Goal: Navigation & Orientation: Find specific page/section

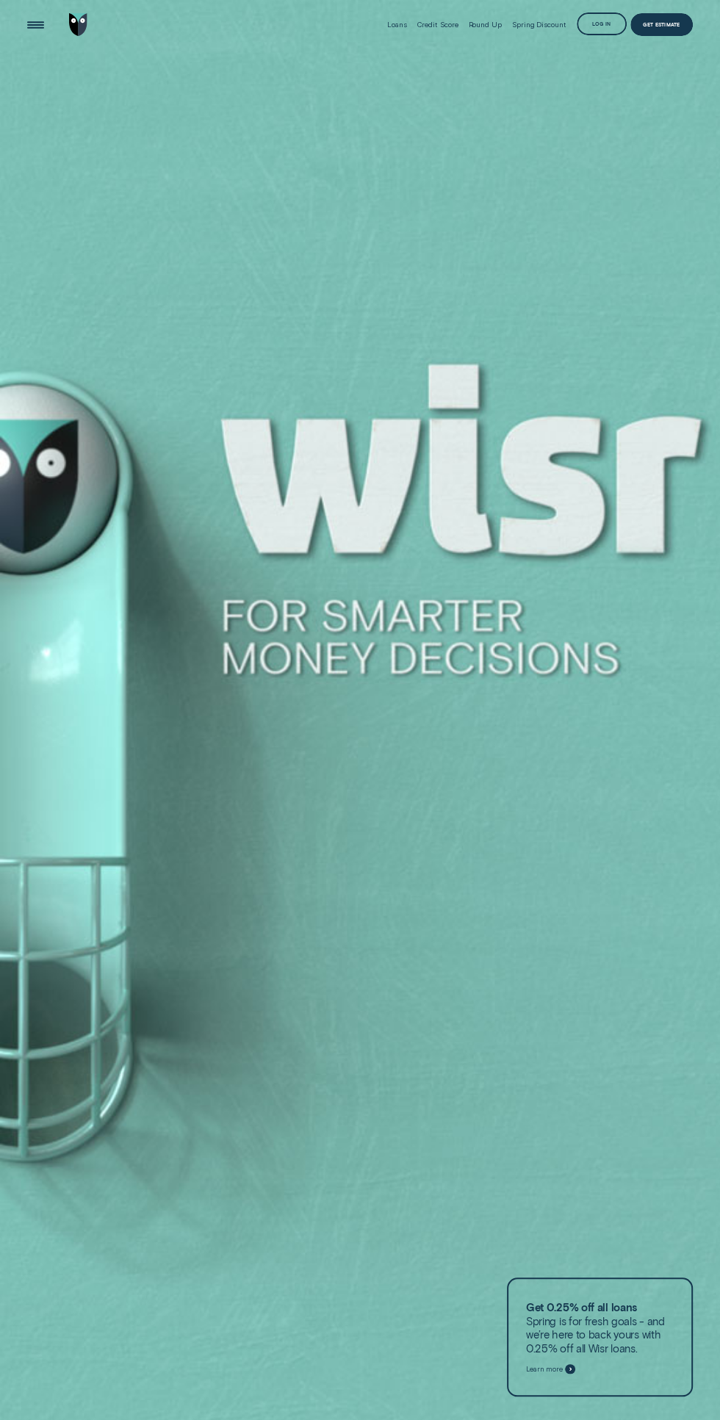
click at [668, 31] on div "Get Estimate" at bounding box center [661, 24] width 62 height 23
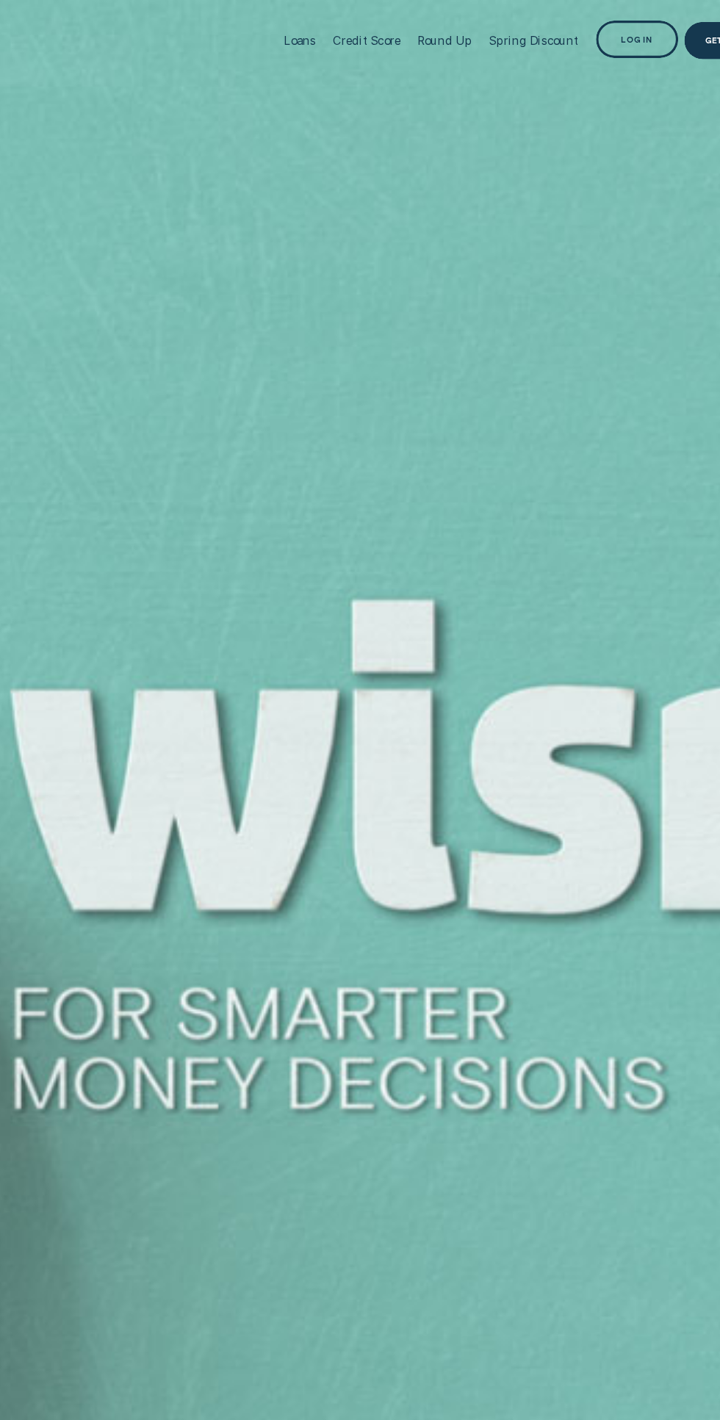
click at [596, 26] on div "Log in" at bounding box center [601, 25] width 19 height 4
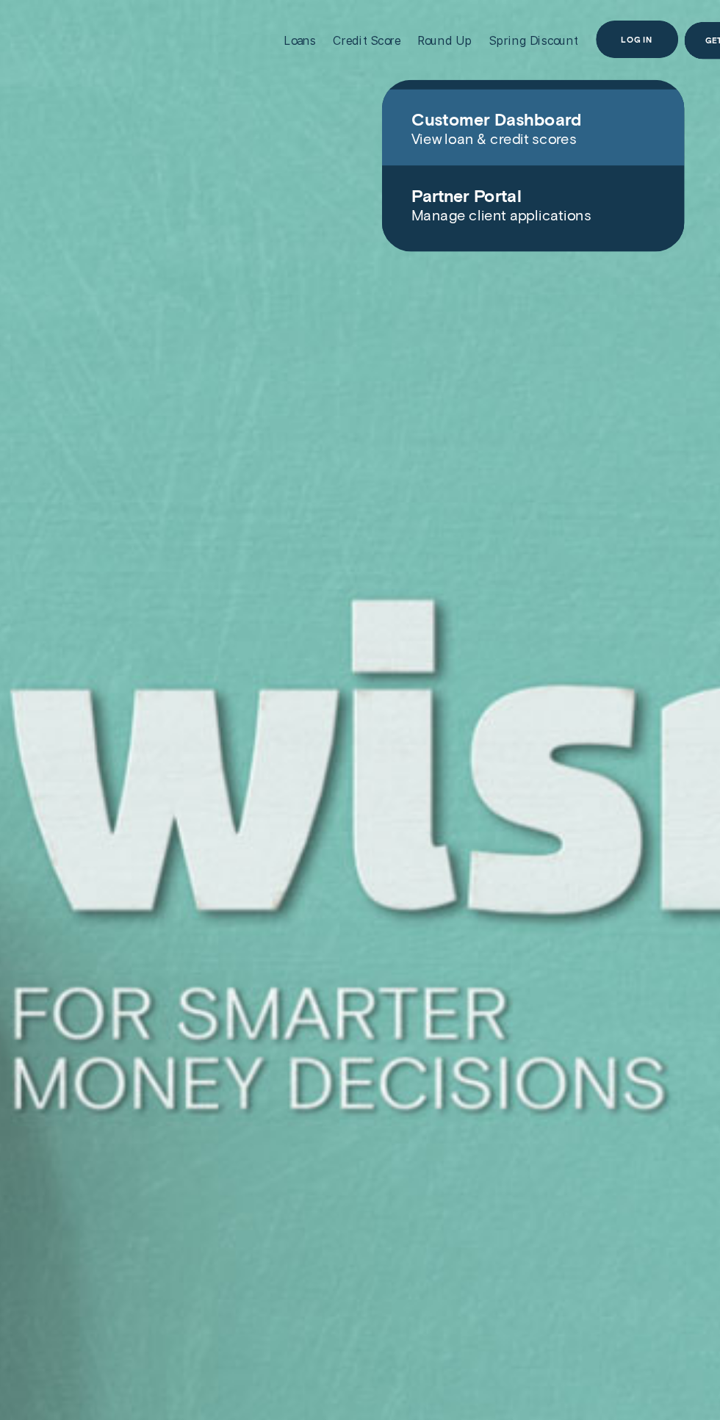
click at [577, 76] on span "Customer Dashboard" at bounding box center [538, 72] width 148 height 12
